Goal: Task Accomplishment & Management: Complete application form

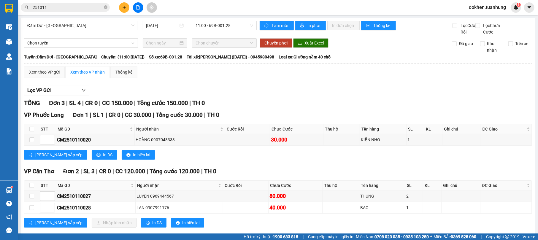
scroll to position [19, 0]
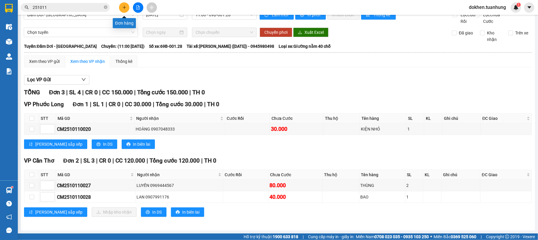
click at [125, 6] on icon "plus" at bounding box center [124, 7] width 4 height 4
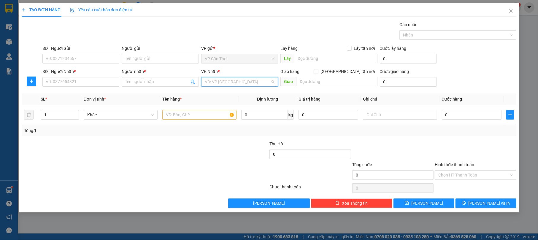
click at [249, 81] on input "search" at bounding box center [238, 81] width 66 height 9
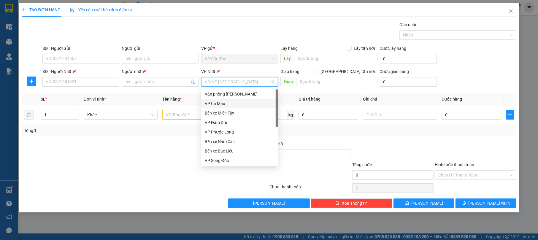
click at [227, 102] on div "VP Cà Mau" at bounding box center [240, 103] width 70 height 7
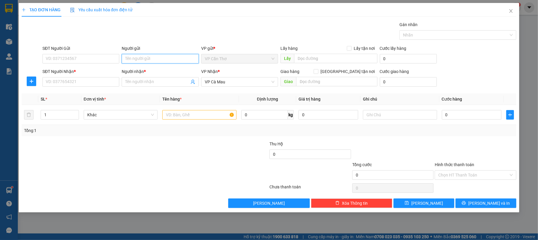
click at [168, 56] on input "Người gửi" at bounding box center [160, 58] width 77 height 9
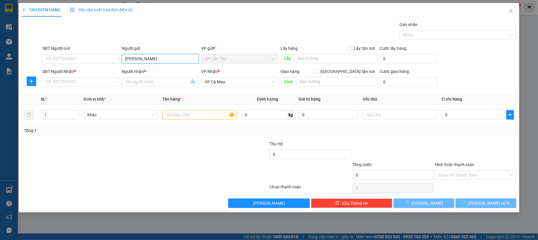
type input "TÔ NI"
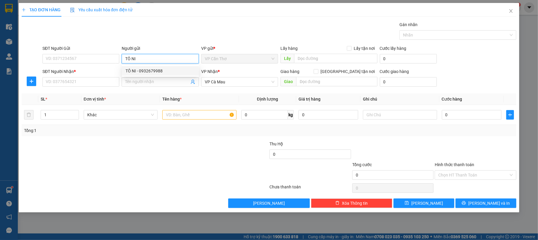
click at [179, 68] on div "TÔ NI - 0932679988" at bounding box center [160, 71] width 70 height 7
type input "0932679988"
type input "TÔ NI"
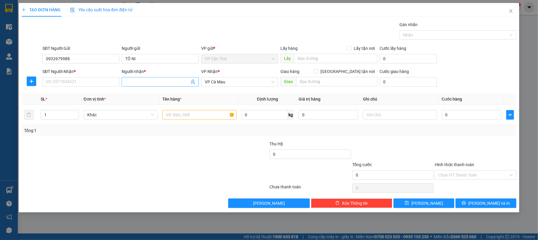
click at [164, 81] on input "Người nhận *" at bounding box center [157, 82] width 64 height 7
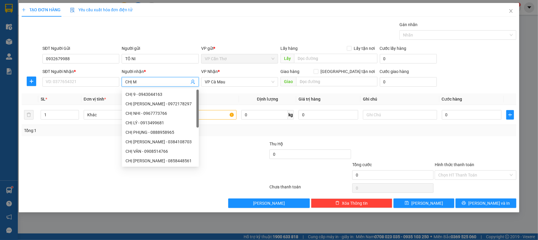
type input "CHỊ MƠ"
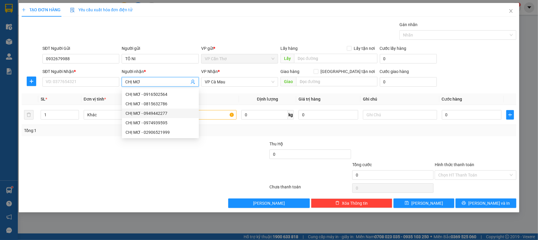
click at [158, 109] on div "CHỊ MƠ - 0949442277" at bounding box center [160, 113] width 77 height 9
type input "0949442277"
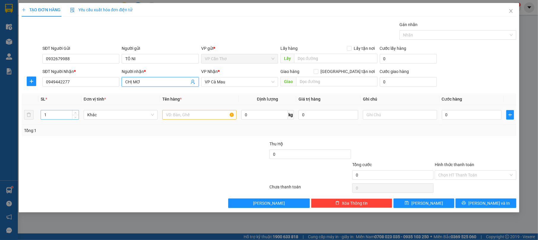
type input "CHỊ MƠ"
click at [55, 115] on input "1" at bounding box center [60, 114] width 38 height 9
type input "2"
click at [176, 110] on div at bounding box center [199, 115] width 74 height 12
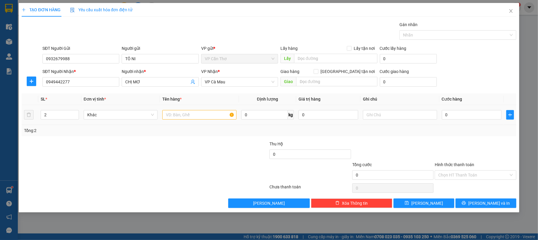
click at [176, 114] on input "text" at bounding box center [199, 114] width 74 height 9
type input "02 KIỆN KHÔNG KIỂM"
click at [454, 115] on input "0" at bounding box center [472, 114] width 60 height 9
type input "8"
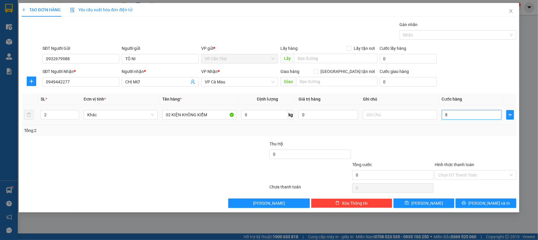
type input "8"
type input "80"
type input "800"
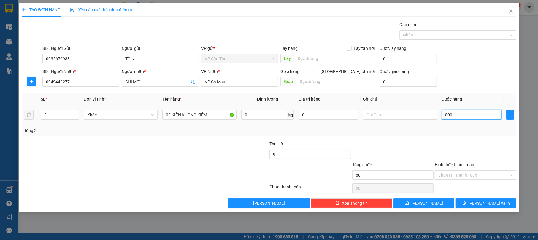
type input "800"
type input "8.000"
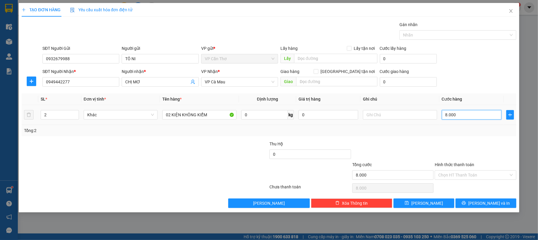
type input "80.000"
click at [510, 203] on button "[PERSON_NAME] và In" at bounding box center [485, 202] width 61 height 9
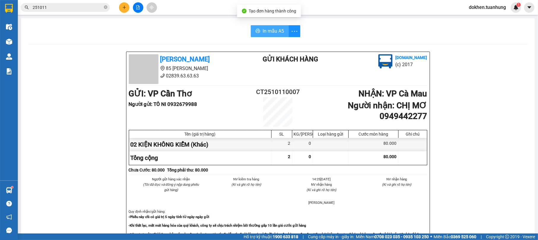
click at [263, 29] on span "In mẫu A5" at bounding box center [273, 30] width 21 height 7
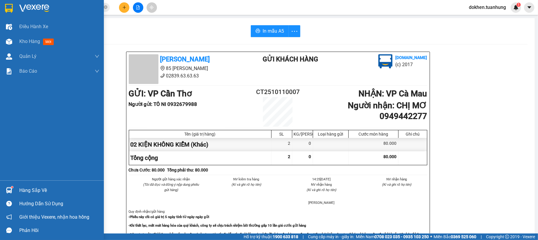
click at [36, 187] on div "Hàng sắp về" at bounding box center [59, 190] width 80 height 9
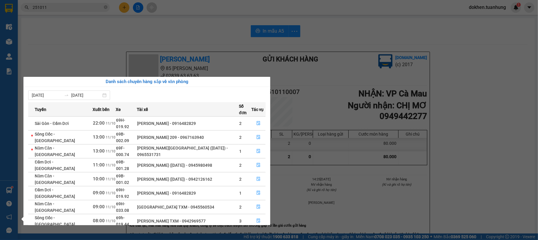
click at [484, 114] on section "Kết quả tìm kiếm ( 136 ) Bộ lọc Mã ĐH Trạng thái Món hàng Thu hộ Tổng cước Chưa…" at bounding box center [269, 120] width 538 height 240
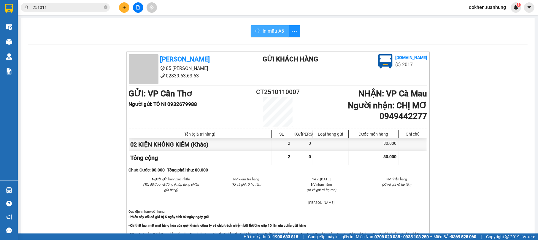
click at [266, 30] on span "In mẫu A5" at bounding box center [273, 30] width 21 height 7
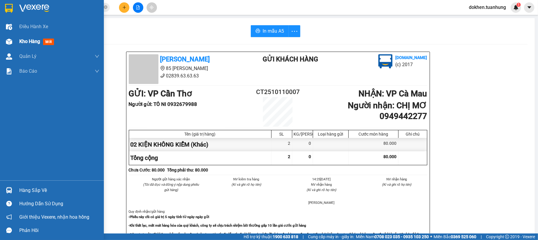
click at [31, 40] on span "Kho hàng" at bounding box center [29, 42] width 21 height 6
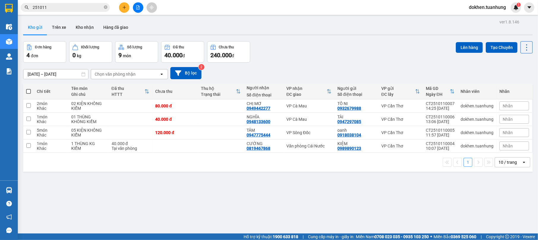
click at [58, 7] on input "251011" at bounding box center [68, 7] width 70 height 7
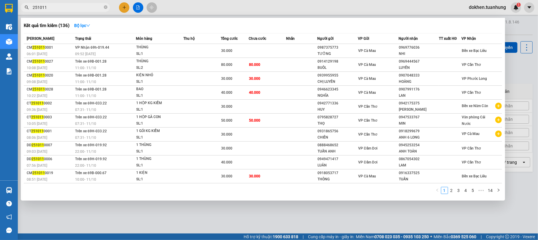
click at [33, 5] on input "251011" at bounding box center [68, 7] width 70 height 7
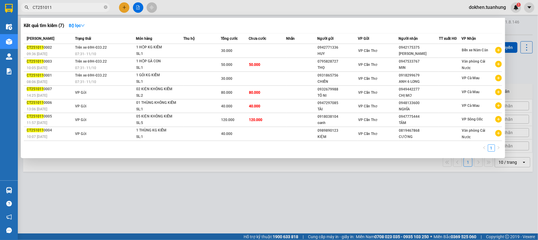
type input "CT251011"
click at [274, 215] on div at bounding box center [269, 120] width 538 height 240
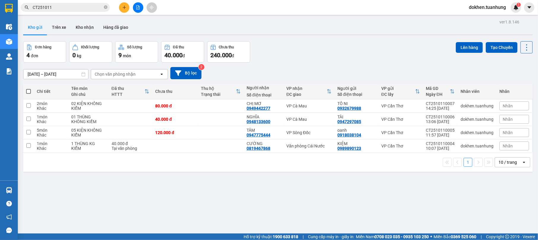
click at [119, 8] on button at bounding box center [124, 7] width 10 height 10
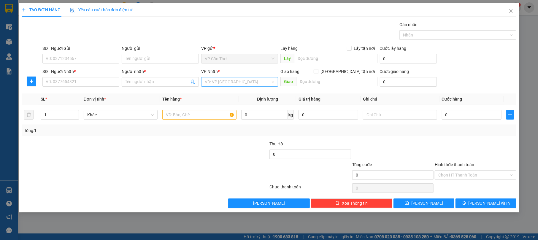
click at [212, 82] on input "search" at bounding box center [238, 81] width 66 height 9
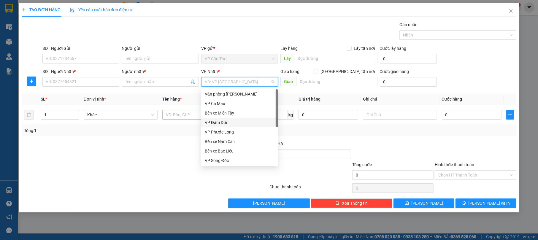
click at [237, 121] on div "VP Đầm Dơi" at bounding box center [240, 122] width 70 height 7
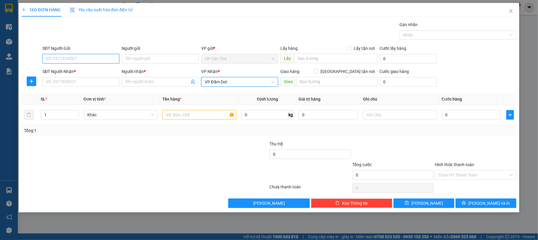
click at [113, 59] on input "SĐT Người Gửi" at bounding box center [80, 58] width 77 height 9
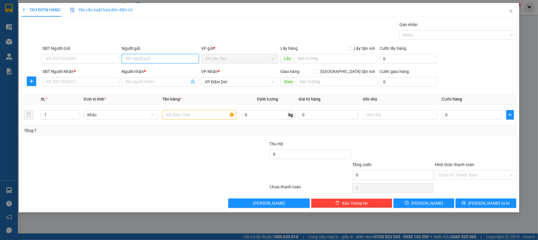
click at [152, 58] on input "Người gửi" at bounding box center [160, 58] width 77 height 9
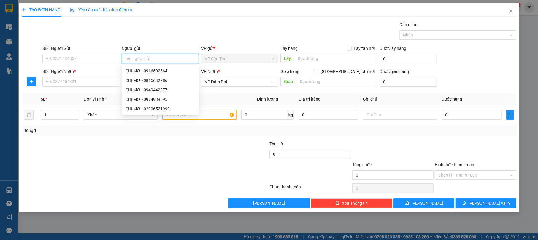
type input "D"
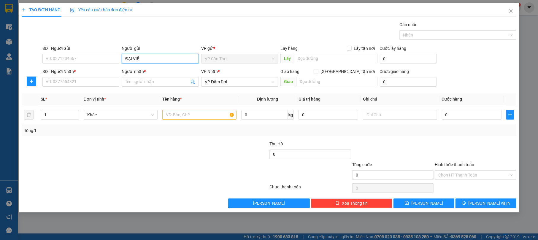
type input "ĐẠI VIỆT"
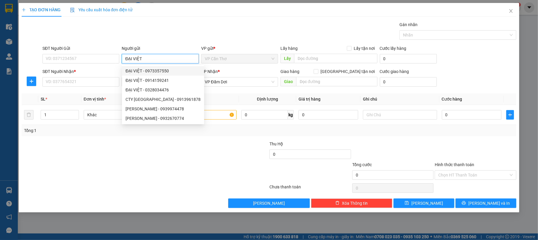
click at [163, 71] on div "ĐẠI VIỆT - 0973357550" at bounding box center [162, 71] width 75 height 7
type input "0973357550"
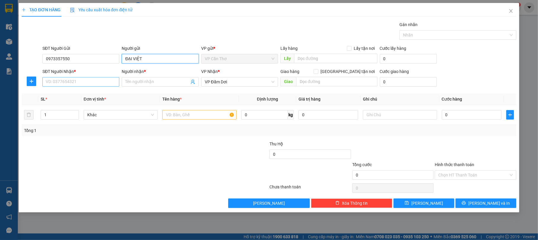
type input "ĐẠI VIỆT"
click at [103, 82] on input "SĐT Người Nhận *" at bounding box center [80, 81] width 77 height 9
click at [103, 81] on input "SĐT Người Nhận *" at bounding box center [80, 81] width 77 height 9
click at [105, 81] on input "SĐT Người Nhận *" at bounding box center [80, 81] width 77 height 9
click at [136, 81] on input "Người nhận *" at bounding box center [157, 82] width 64 height 7
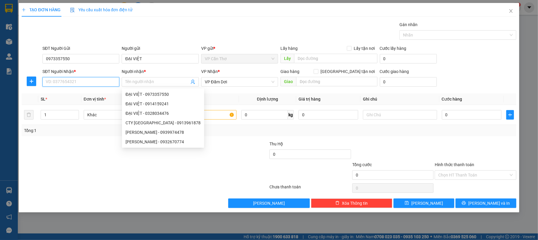
click at [93, 81] on input "SĐT Người Nhận *" at bounding box center [80, 81] width 77 height 9
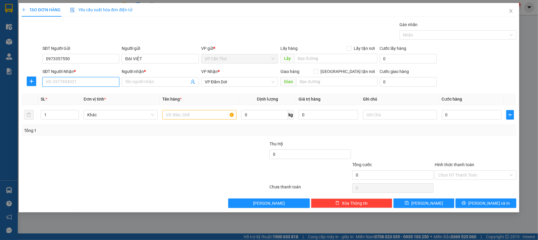
click at [93, 81] on input "SĐT Người Nhận *" at bounding box center [80, 81] width 77 height 9
type input "0822162261"
click at [110, 93] on div "0822162261 - TIẾN NHƯ" at bounding box center [81, 94] width 70 height 7
type input "TIẾN NHƯ"
type input "0822162261"
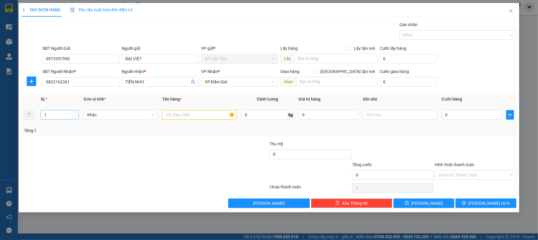
click at [62, 116] on input "1" at bounding box center [60, 114] width 38 height 9
type input "2"
click at [170, 114] on input "text" at bounding box center [199, 114] width 74 height 9
type input "02 BAO KHÔNG KIỂM"
click at [469, 117] on input "0" at bounding box center [472, 114] width 60 height 9
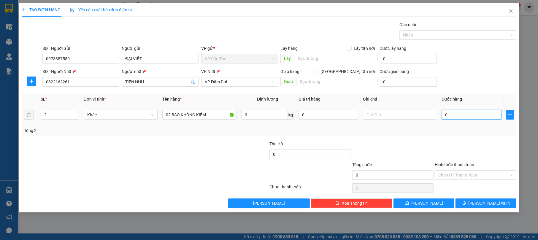
type input "1"
type input "10"
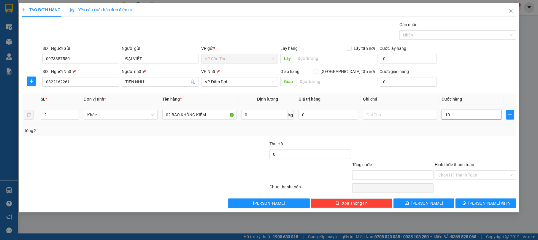
type input "10"
type input "100"
type input "1.000"
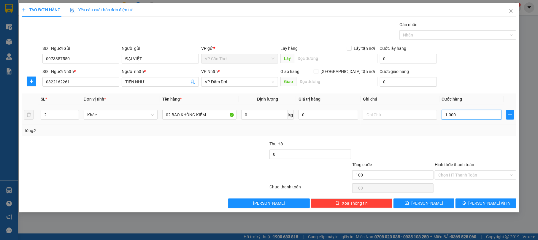
type input "1.000"
type input "10.000"
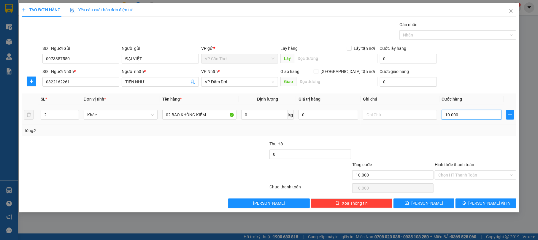
type input "100.000"
click at [483, 205] on span "[PERSON_NAME] và In" at bounding box center [489, 203] width 42 height 7
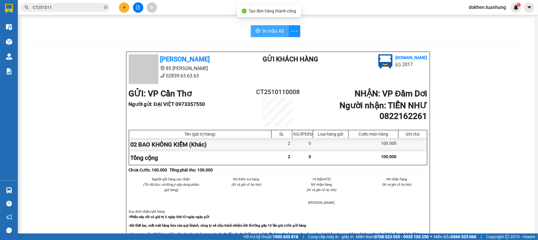
click at [267, 31] on span "In mẫu A5" at bounding box center [273, 30] width 21 height 7
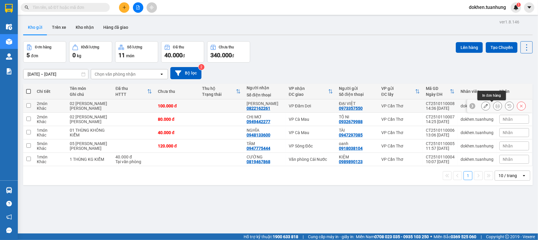
click at [495, 105] on icon at bounding box center [497, 106] width 4 height 4
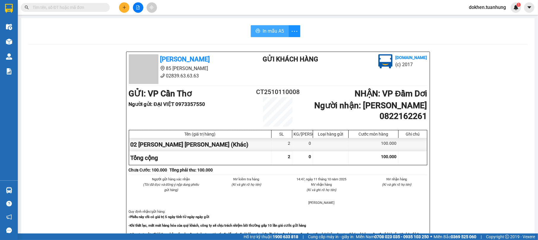
click at [258, 27] on button "In mẫu A5" at bounding box center [270, 31] width 38 height 12
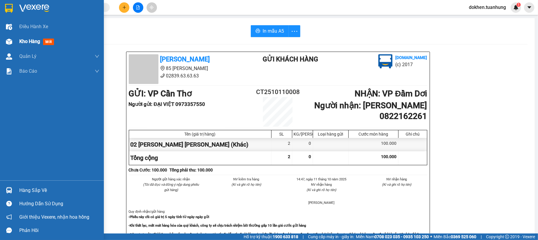
click at [25, 42] on span "Kho hàng" at bounding box center [29, 42] width 21 height 6
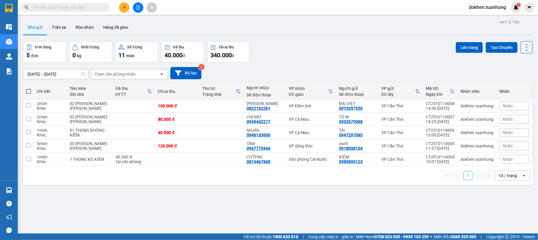
click at [67, 7] on input "text" at bounding box center [68, 7] width 70 height 7
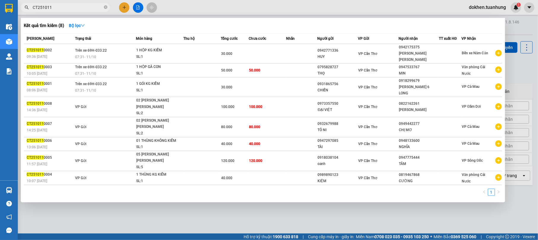
type input "CT251011"
click at [212, 211] on div at bounding box center [269, 120] width 538 height 240
